Goal: Information Seeking & Learning: Check status

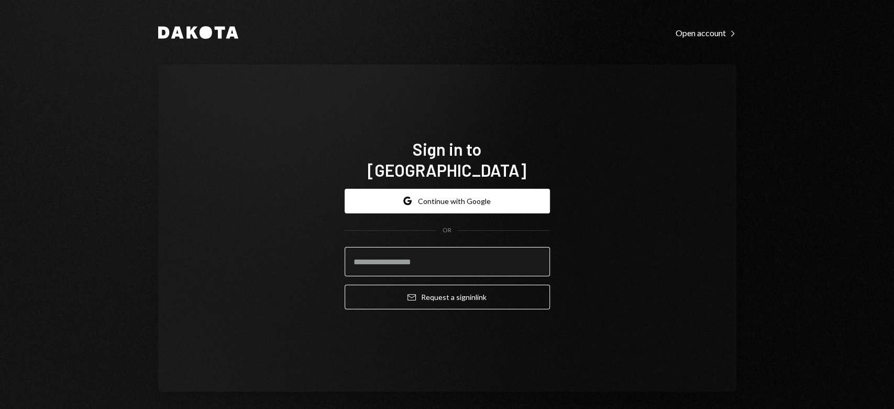
click at [468, 258] on input "email" at bounding box center [447, 261] width 205 height 29
type input "**********"
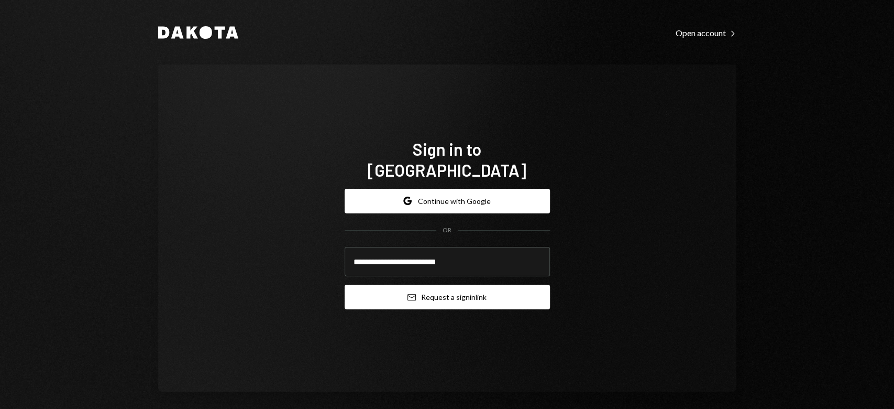
click at [393, 290] on button "Email Request a sign in link" at bounding box center [447, 297] width 205 height 25
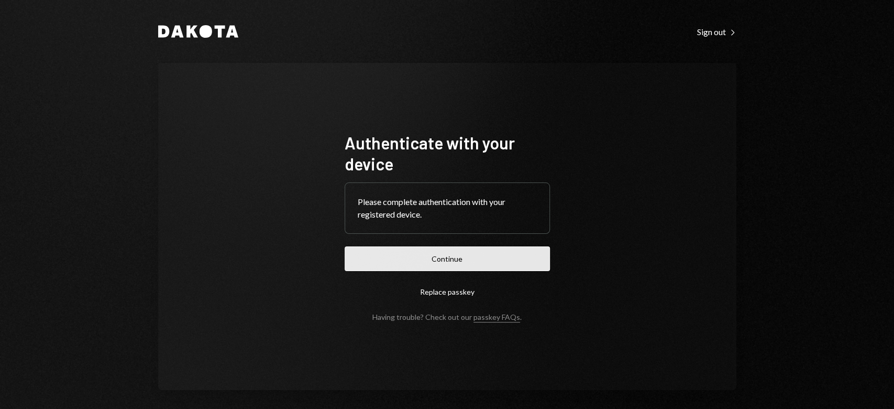
click at [432, 264] on button "Continue" at bounding box center [447, 258] width 205 height 25
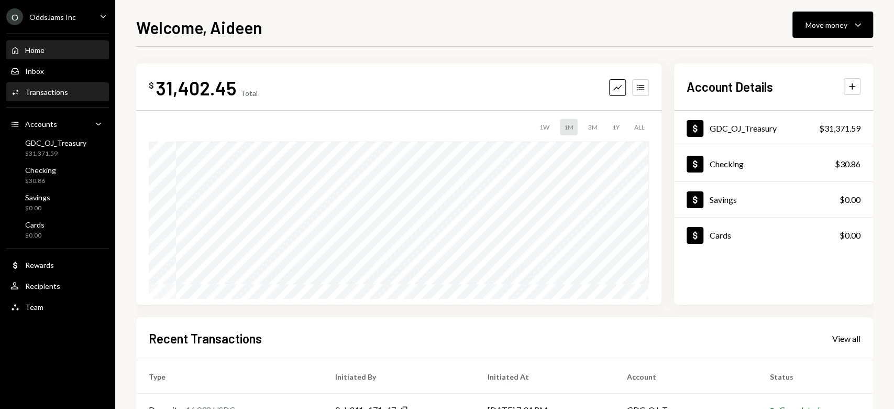
click at [48, 95] on div "Activities Transactions" at bounding box center [39, 91] width 58 height 9
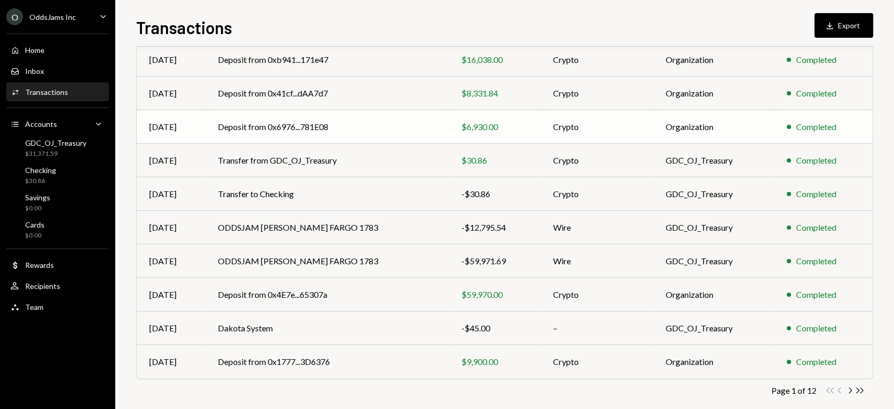
scroll to position [138, 0]
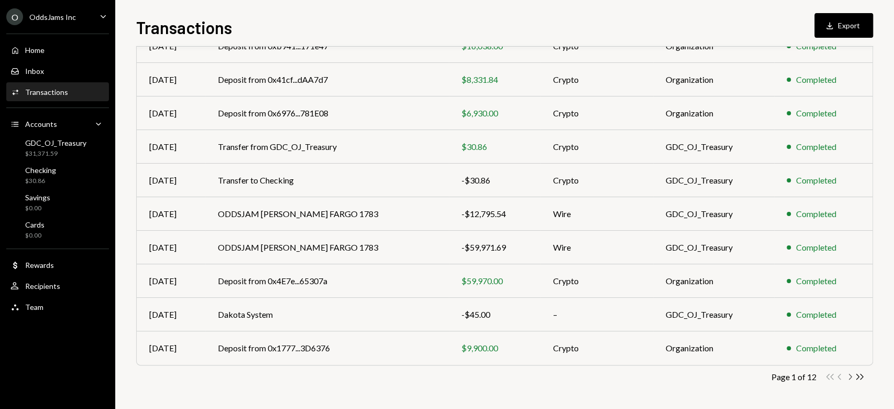
click at [851, 379] on icon "Chevron Right" at bounding box center [850, 376] width 10 height 10
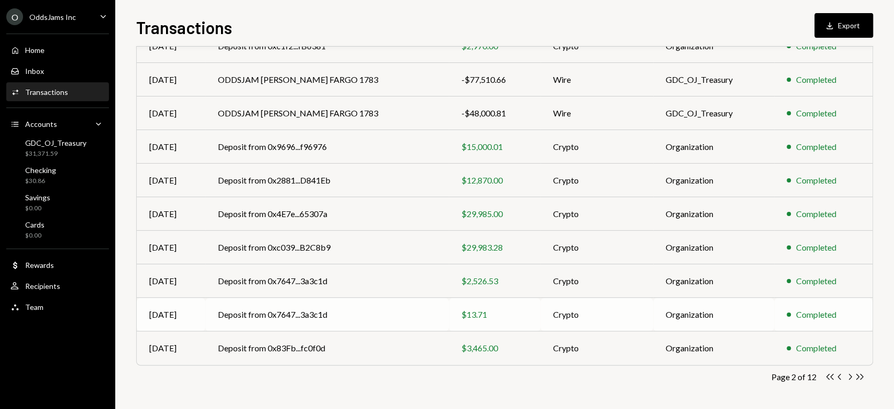
click at [462, 312] on div "$13.71" at bounding box center [495, 314] width 67 height 13
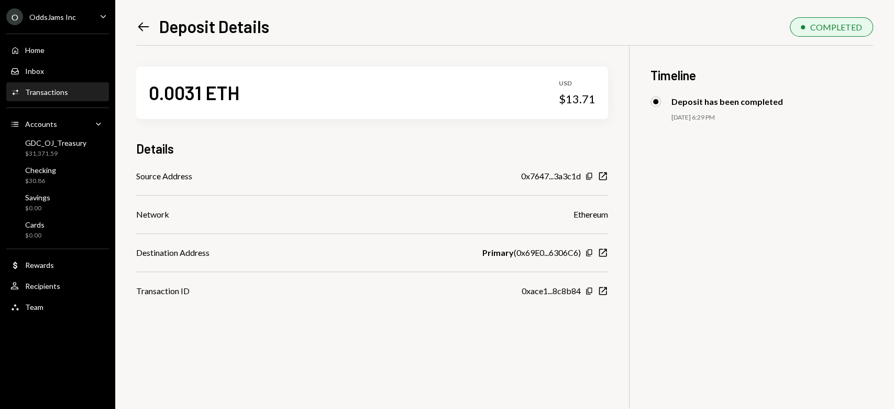
click at [239, 93] on div "0.0031 ETH" at bounding box center [194, 93] width 91 height 24
click at [599, 174] on icon "New Window" at bounding box center [603, 176] width 10 height 10
click at [145, 30] on icon "Left Arrow" at bounding box center [143, 26] width 15 height 15
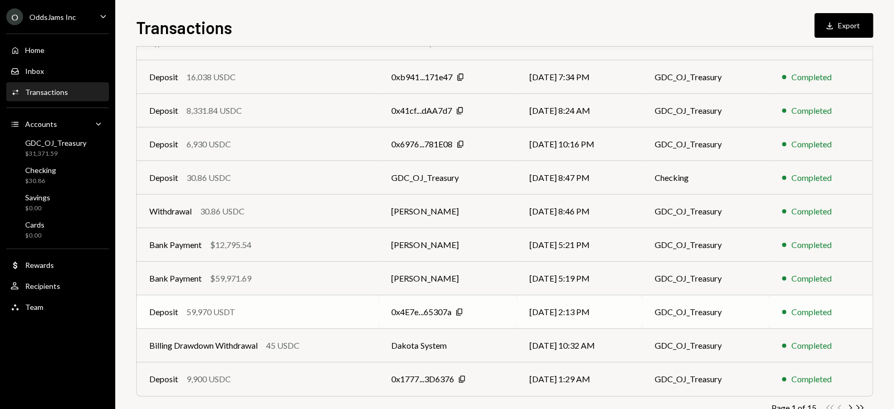
scroll to position [138, 0]
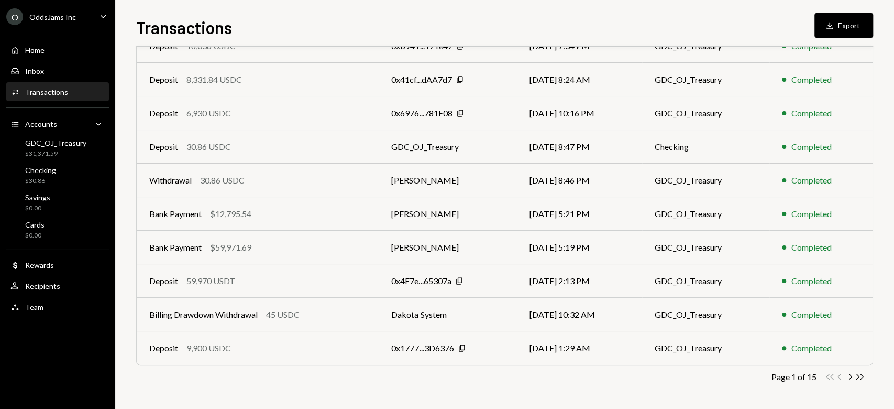
click at [41, 91] on div "Transactions" at bounding box center [46, 91] width 43 height 9
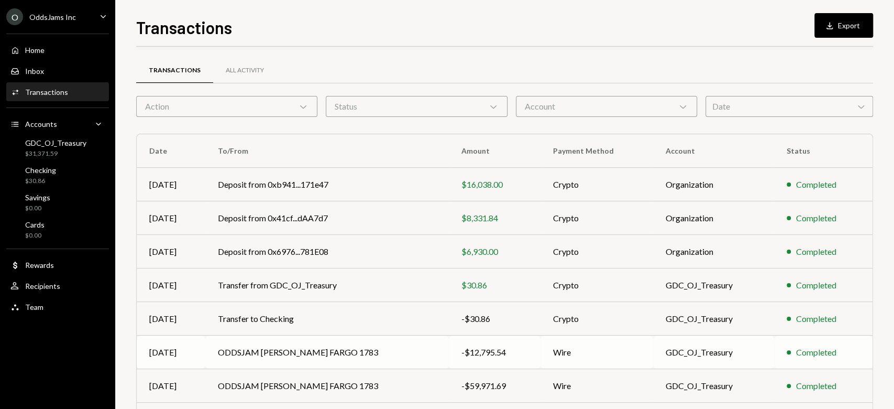
scroll to position [138, 0]
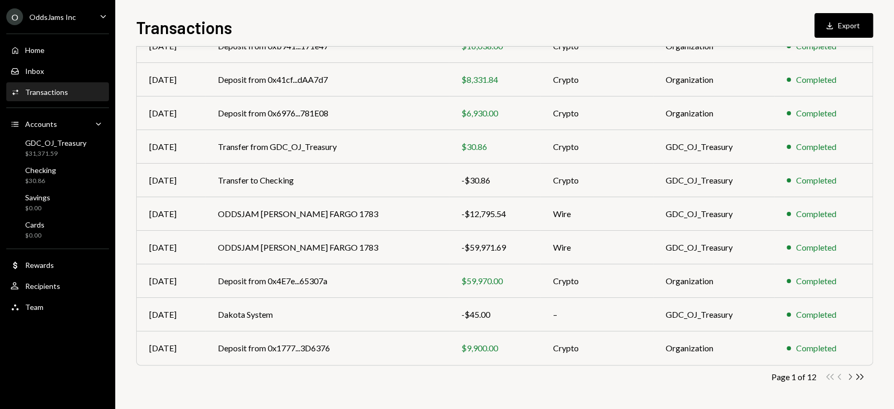
click at [846, 375] on icon "Chevron Right" at bounding box center [850, 376] width 10 height 10
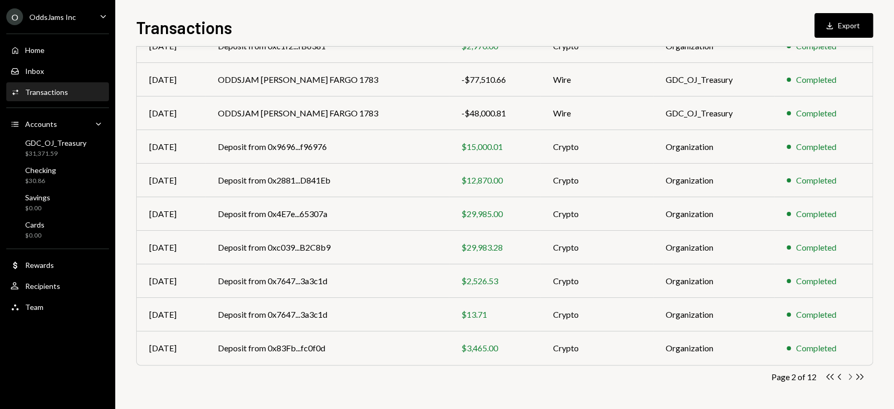
click at [846, 375] on icon "Chevron Right" at bounding box center [850, 376] width 10 height 10
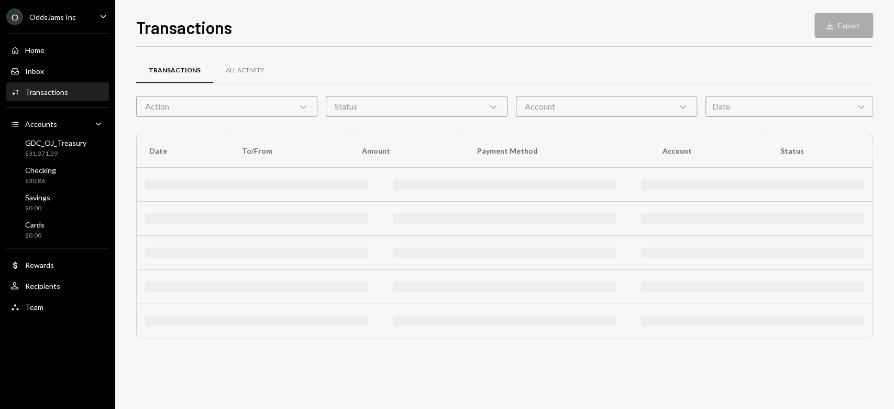
scroll to position [0, 0]
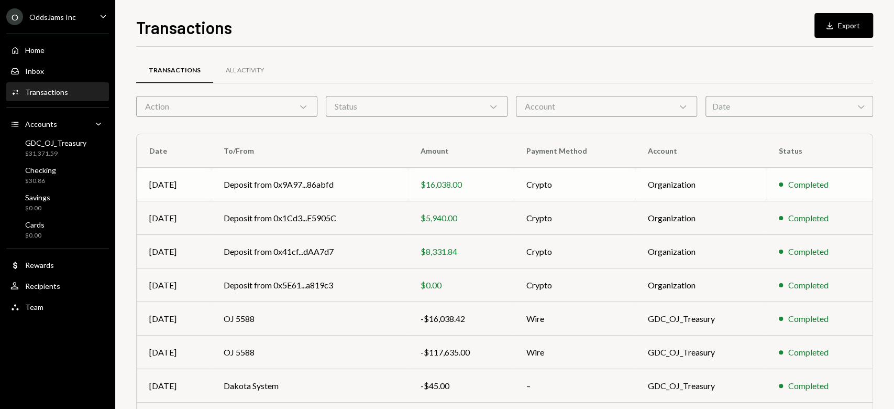
click at [434, 179] on div "$16,038.00" at bounding box center [461, 184] width 81 height 13
